Goal: Task Accomplishment & Management: Use online tool/utility

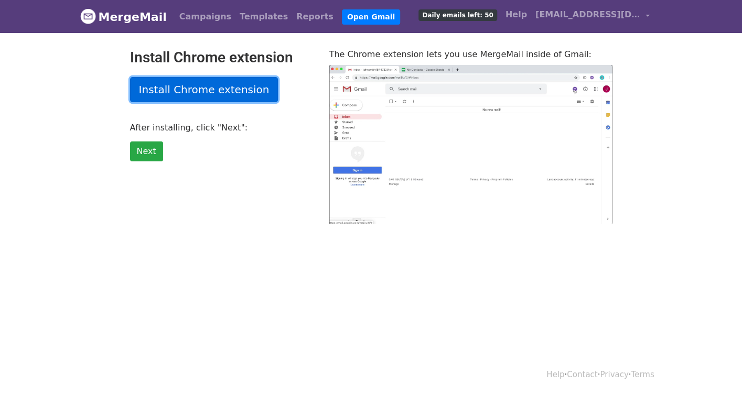
click at [220, 94] on link "Install Chrome extension" at bounding box center [204, 89] width 148 height 25
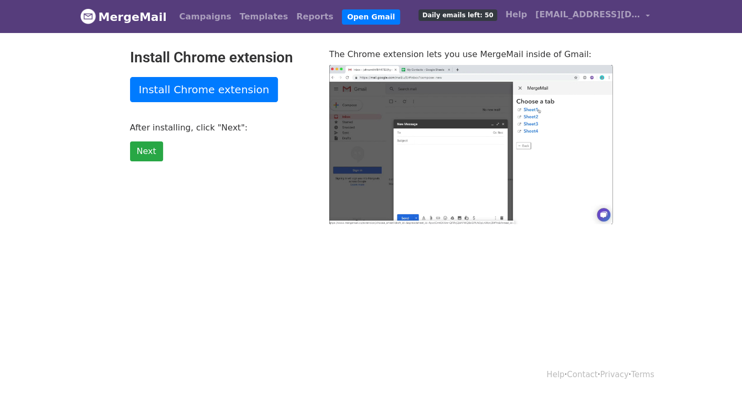
click at [448, 46] on body "MergeMail Campaigns Templates Reports Open Gmail Daily emails left: 50 Help nla…" at bounding box center [371, 133] width 742 height 266
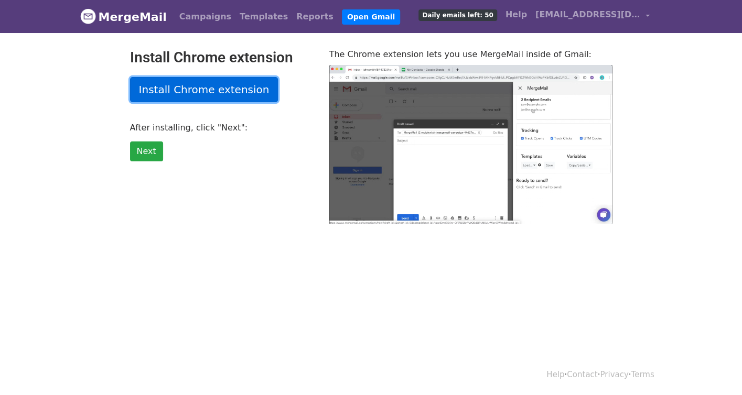
click at [195, 93] on link "Install Chrome extension" at bounding box center [204, 89] width 148 height 25
type input "26.2"
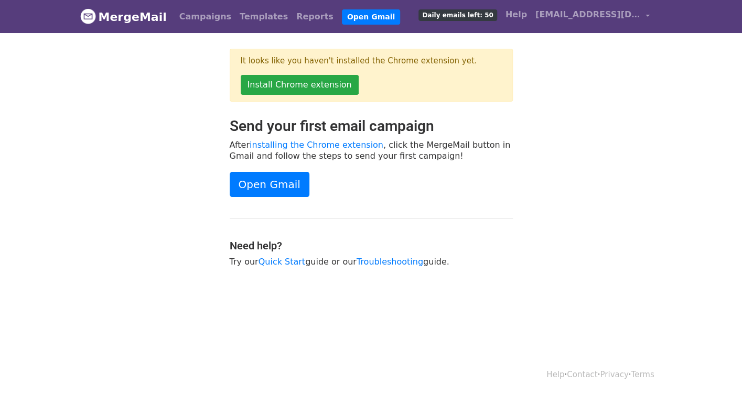
drag, startPoint x: 574, startPoint y: 148, endPoint x: 563, endPoint y: 149, distance: 11.1
click at [574, 148] on div "Send your first email campaign After installing the Chrome extension , click th…" at bounding box center [371, 197] width 598 height 160
click at [312, 87] on link "Install Chrome extension" at bounding box center [300, 85] width 118 height 20
click at [349, 19] on link "Open Gmail" at bounding box center [371, 16] width 58 height 15
